Goal: Task Accomplishment & Management: Manage account settings

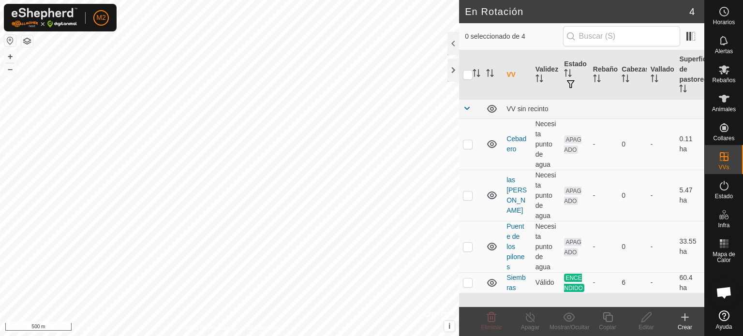
scroll to position [54, 0]
click at [461, 192] on td at bounding box center [470, 195] width 23 height 51
checkbox input "true"
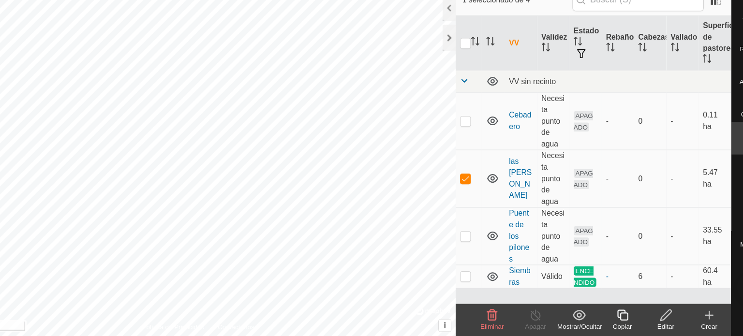
click at [653, 313] on edit-svg-icon at bounding box center [646, 318] width 39 height 12
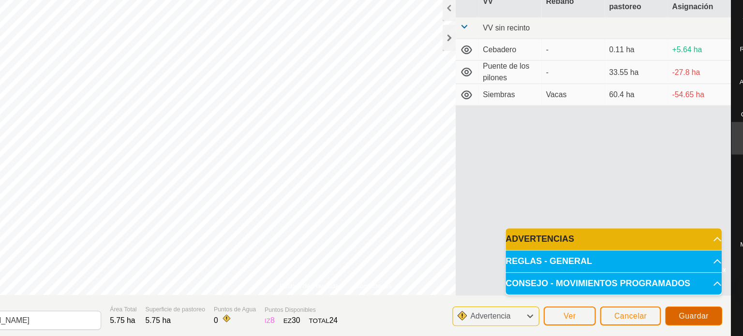
click at [655, 316] on button "Guardar" at bounding box center [671, 318] width 51 height 17
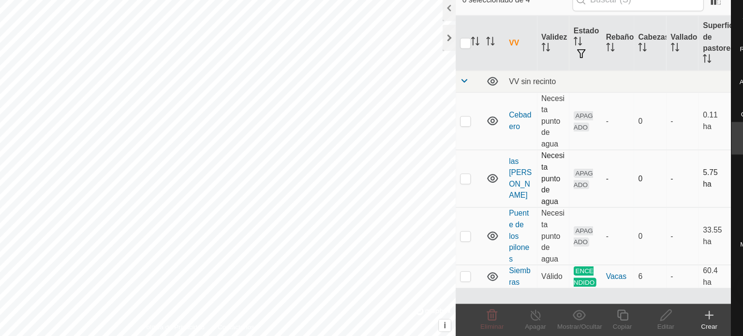
click at [470, 195] on p-checkbox at bounding box center [468, 196] width 10 height 8
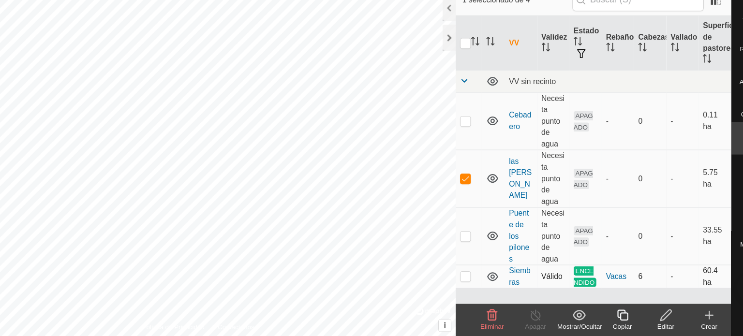
checkbox input "true"
